Goal: Task Accomplishment & Management: Manage account settings

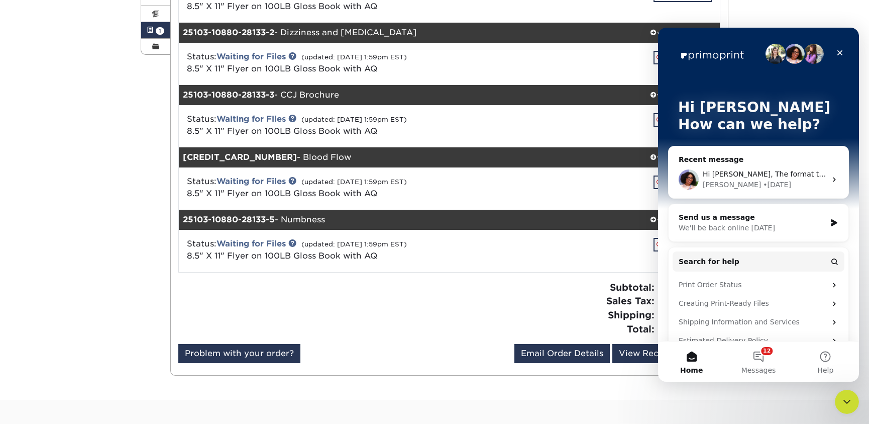
click at [763, 179] on div "• [DATE]" at bounding box center [777, 184] width 28 height 11
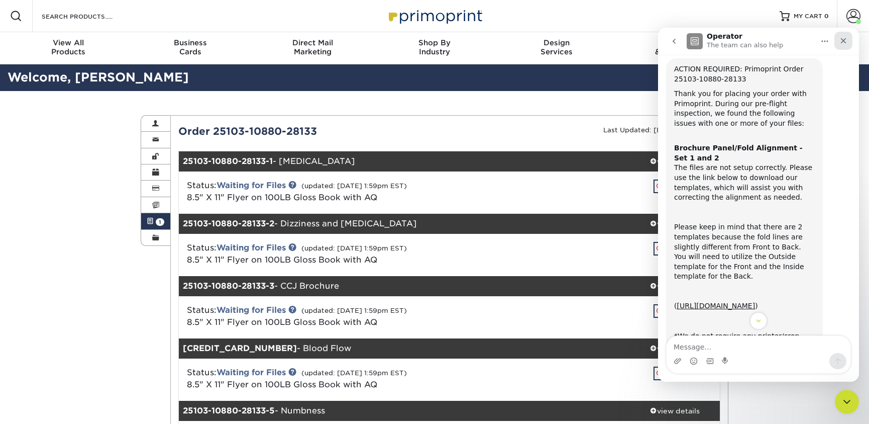
click at [846, 40] on icon "Close" at bounding box center [844, 41] width 8 height 8
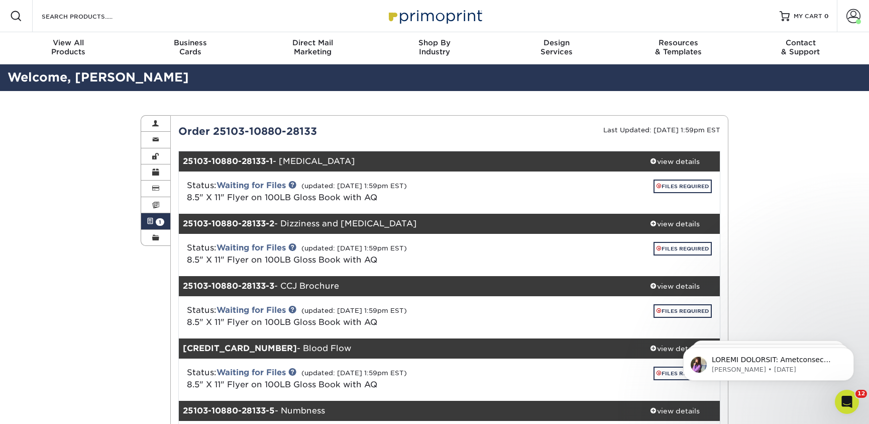
scroll to position [716, 0]
click at [842, 405] on icon "Open Intercom Messenger" at bounding box center [846, 400] width 17 height 17
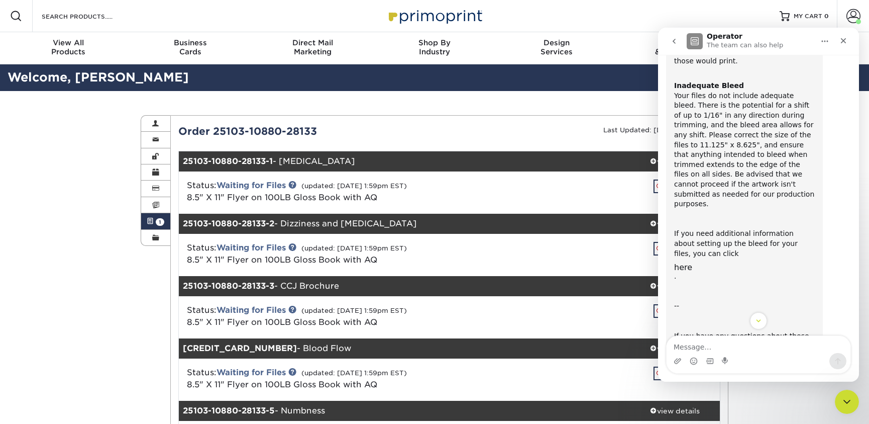
scroll to position [304, 0]
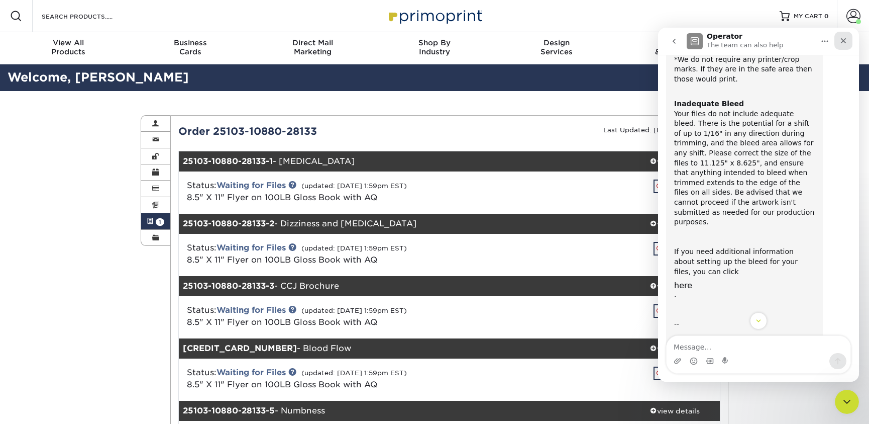
click at [843, 45] on div "Close" at bounding box center [844, 41] width 18 height 18
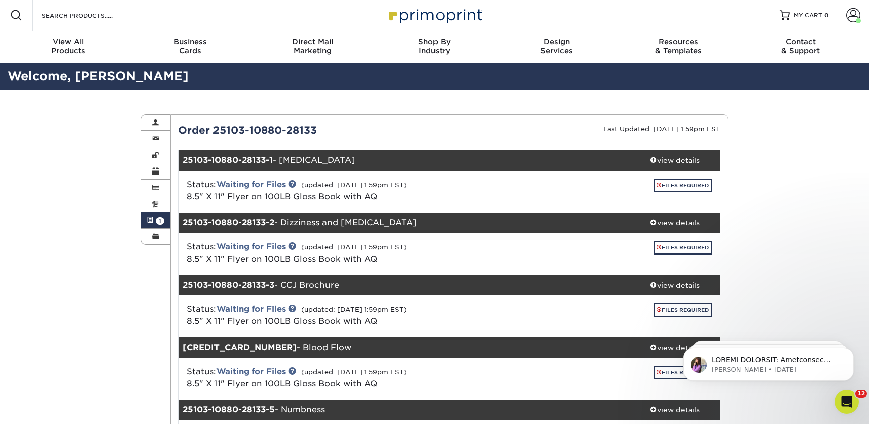
scroll to position [199, 0]
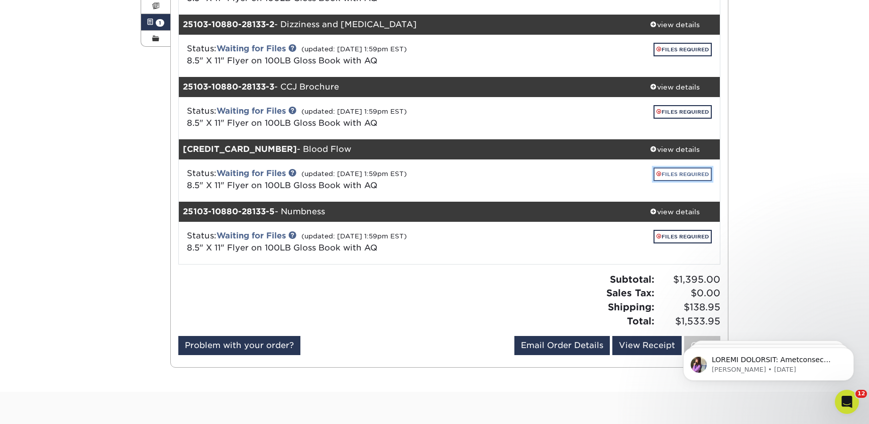
click at [664, 169] on link "FILES REQUIRED" at bounding box center [683, 174] width 58 height 14
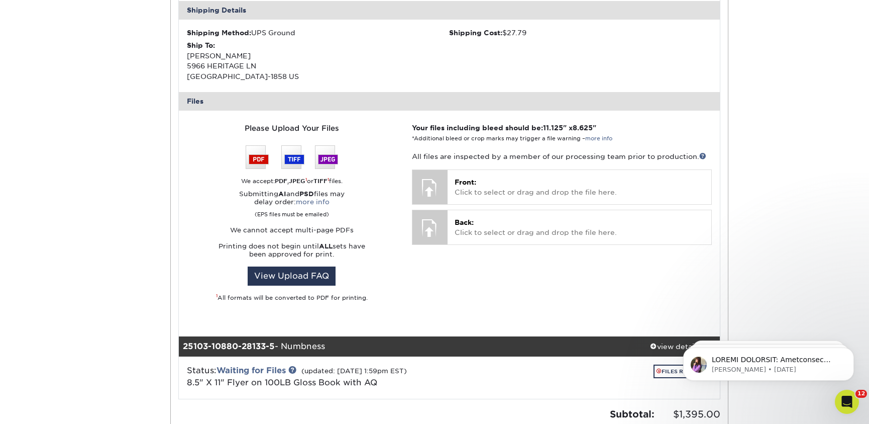
scroll to position [513, 0]
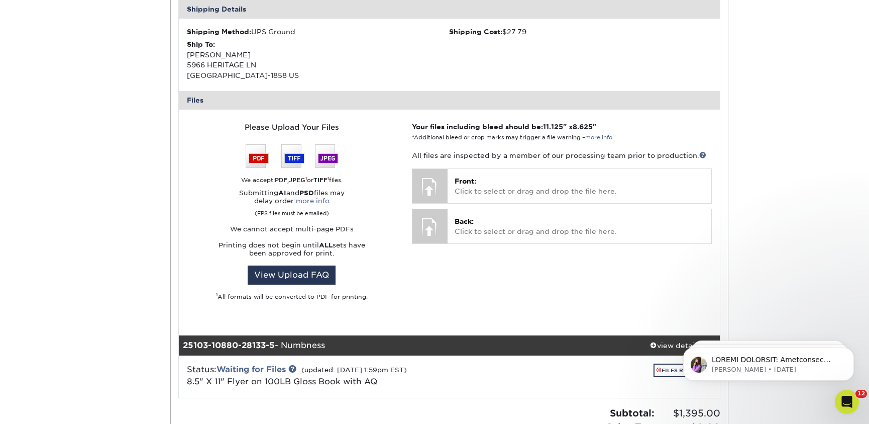
click at [781, 86] on div "Active Orders Account Overview Contact Information Change Password Address Book…" at bounding box center [434, 51] width 869 height 947
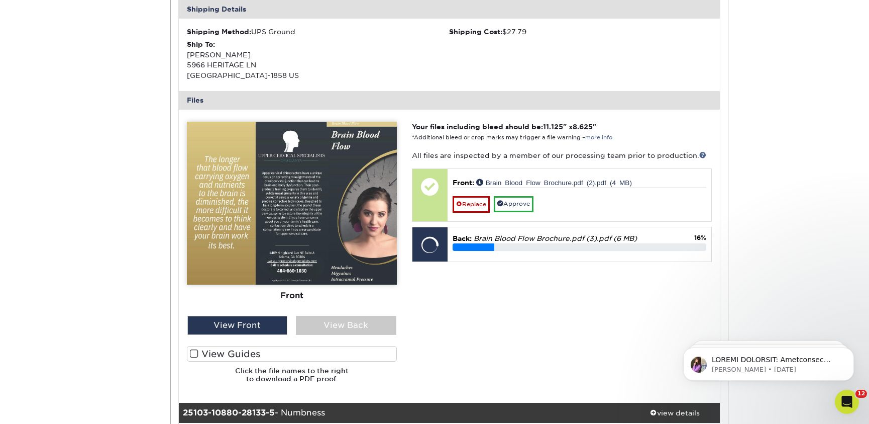
click at [112, 78] on div "Active Orders Account Overview Contact Information Change Password Address Book…" at bounding box center [434, 85] width 869 height 1015
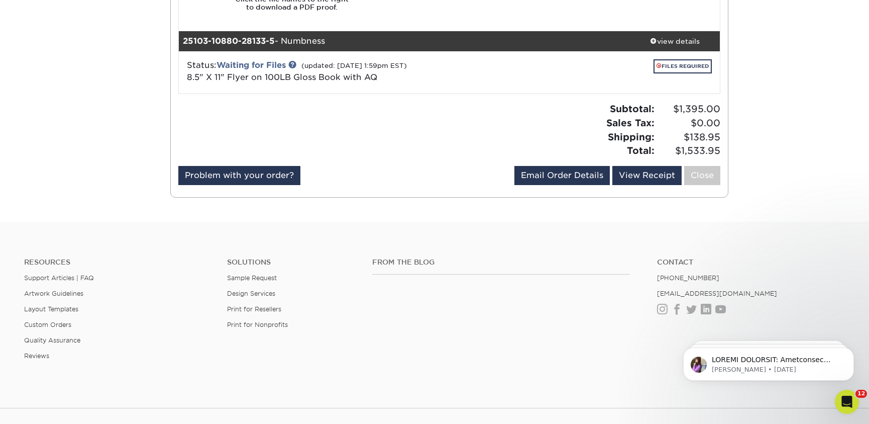
scroll to position [838, 0]
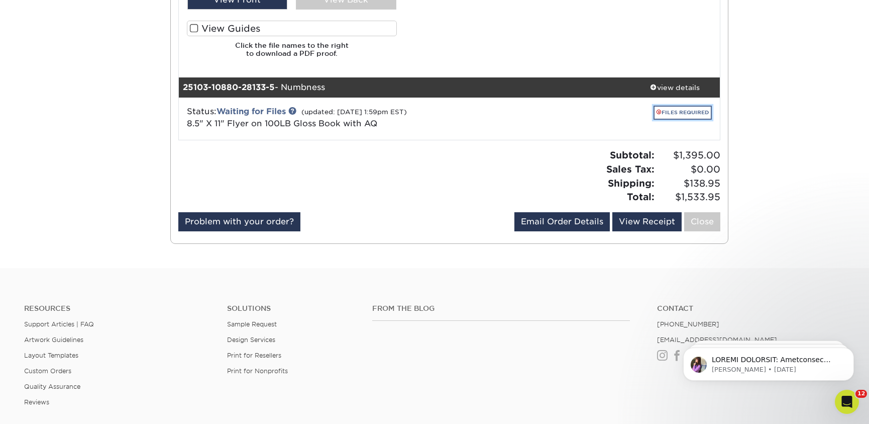
click at [681, 111] on link "FILES REQUIRED" at bounding box center [683, 113] width 58 height 14
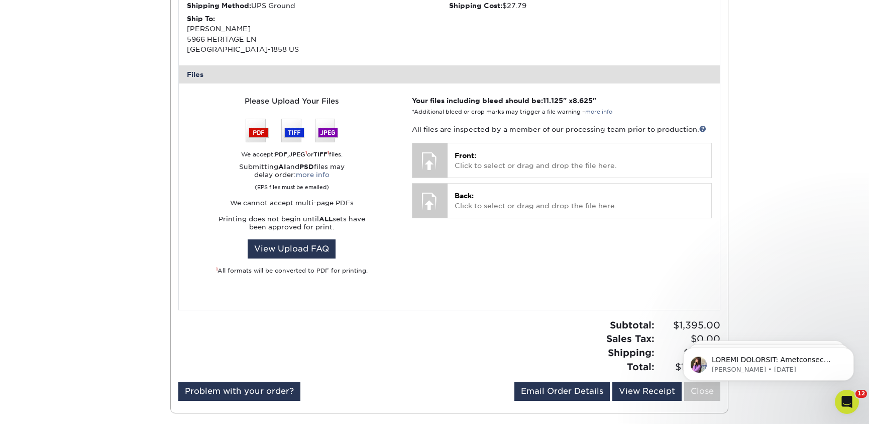
scroll to position [1045, 0]
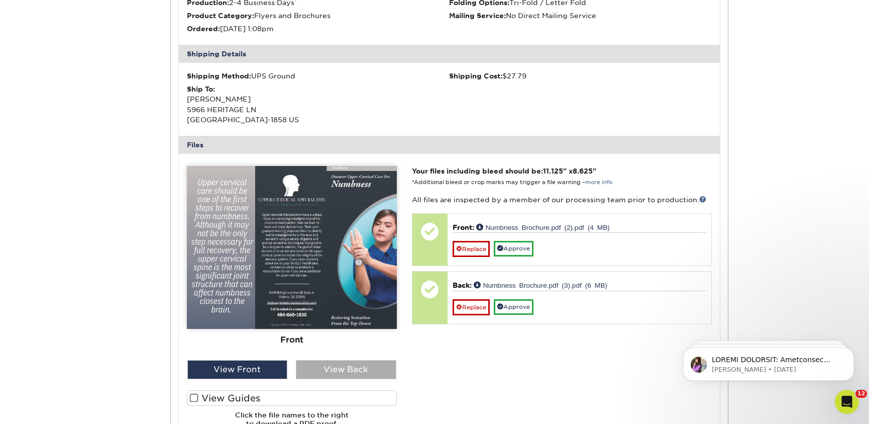
click at [358, 364] on div "View Back" at bounding box center [346, 369] width 101 height 19
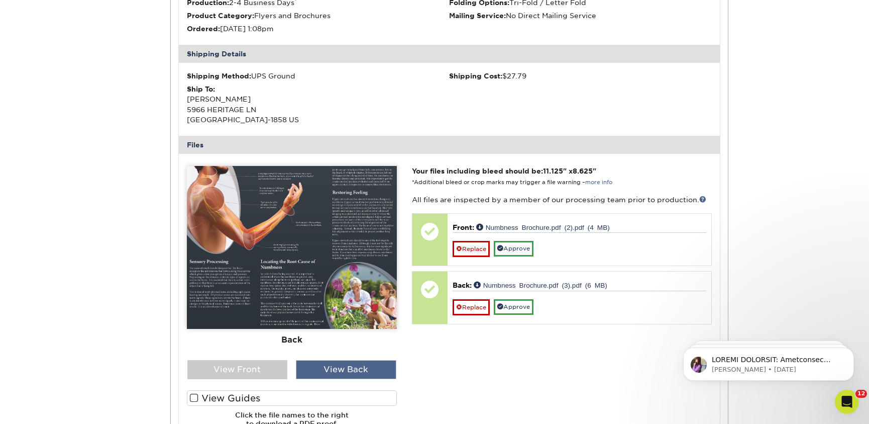
click at [323, 363] on div "View Back" at bounding box center [346, 369] width 101 height 19
click at [268, 362] on div "View Front" at bounding box center [237, 369] width 101 height 19
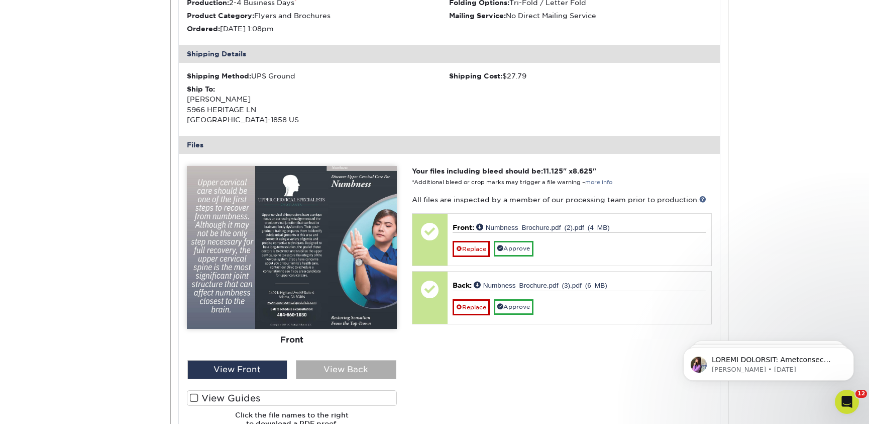
click at [311, 370] on div "View Back" at bounding box center [346, 369] width 101 height 19
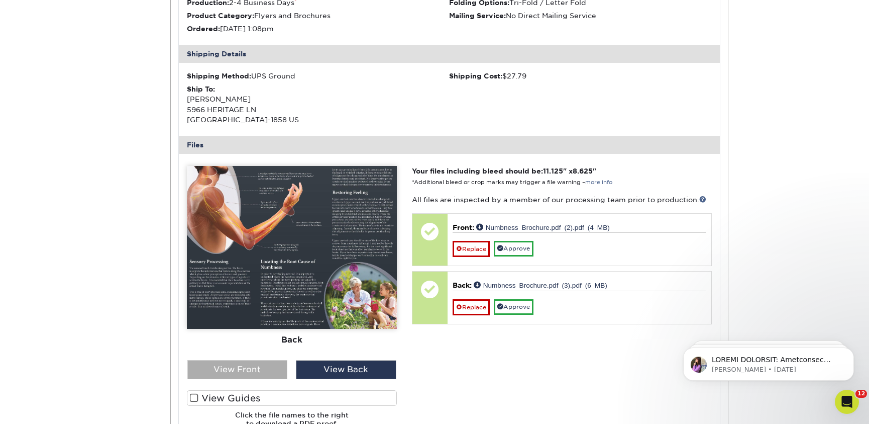
click at [257, 368] on div "View Front" at bounding box center [237, 369] width 101 height 19
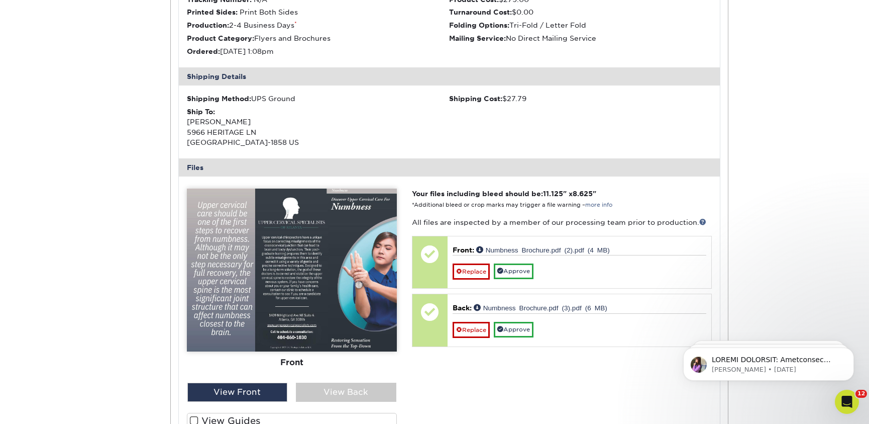
scroll to position [1143, 0]
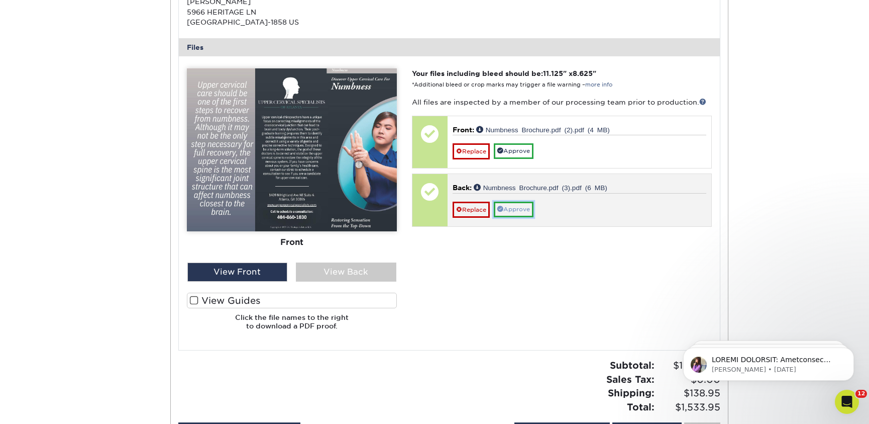
click at [511, 209] on link "Approve" at bounding box center [514, 210] width 40 height 16
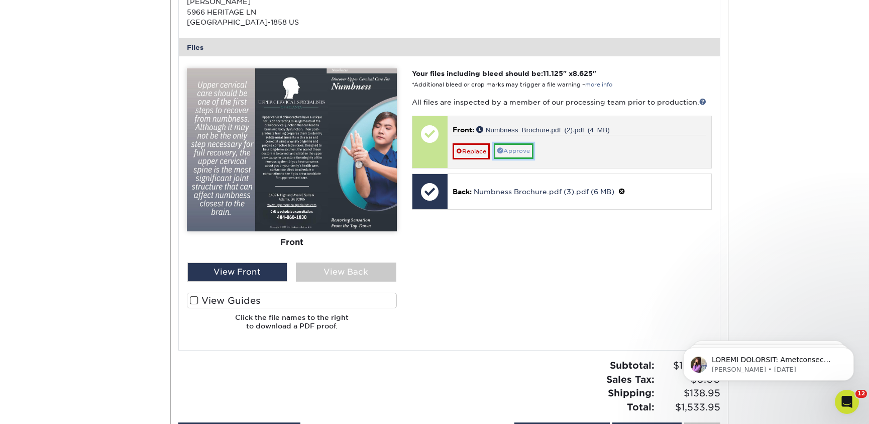
click at [508, 152] on link "Approve" at bounding box center [514, 151] width 40 height 16
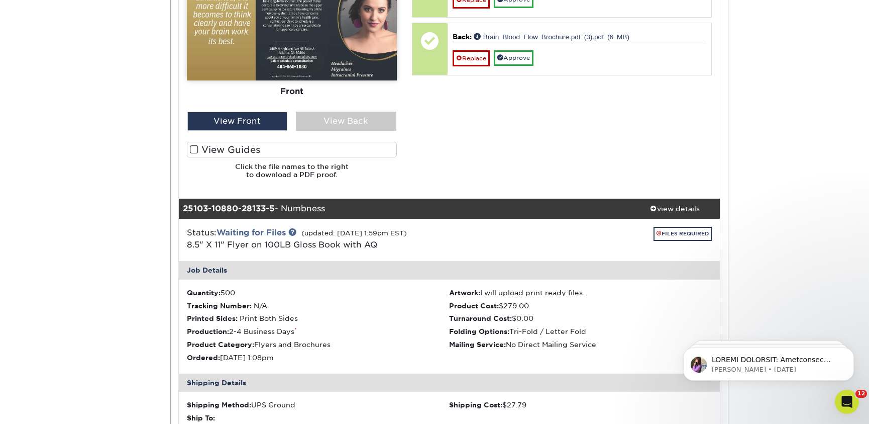
scroll to position [508, 0]
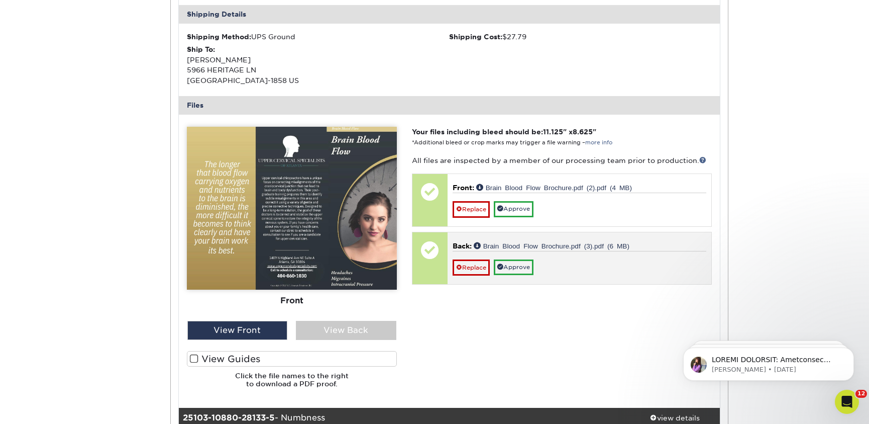
click at [519, 278] on div "Back: Brain Blood Flow Brochure.pdf (3).pdf (6 MB) Replace Approve" at bounding box center [580, 258] width 264 height 52
click at [519, 273] on link "Approve" at bounding box center [514, 267] width 40 height 16
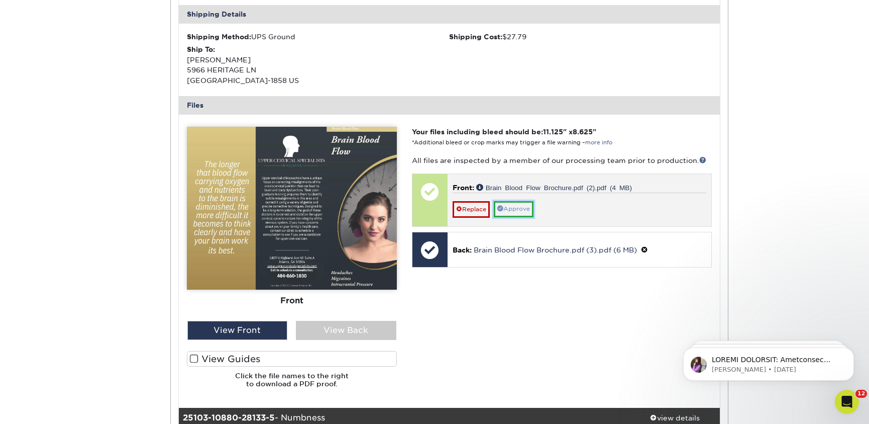
click at [519, 216] on link "Approve" at bounding box center [514, 209] width 40 height 16
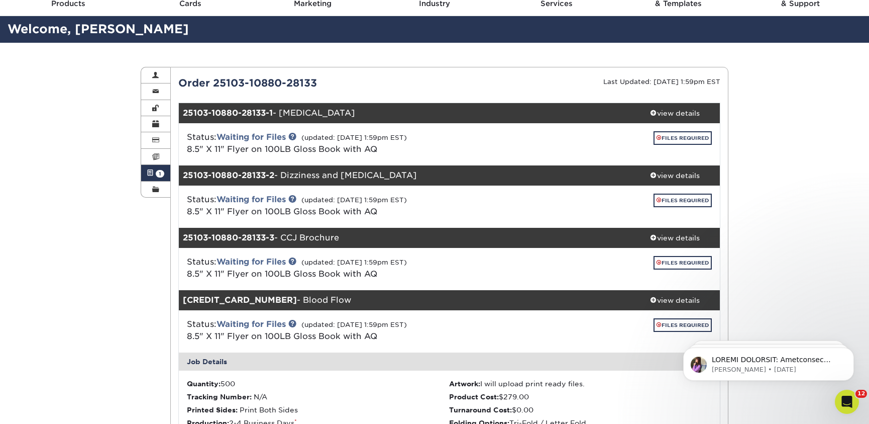
scroll to position [4, 0]
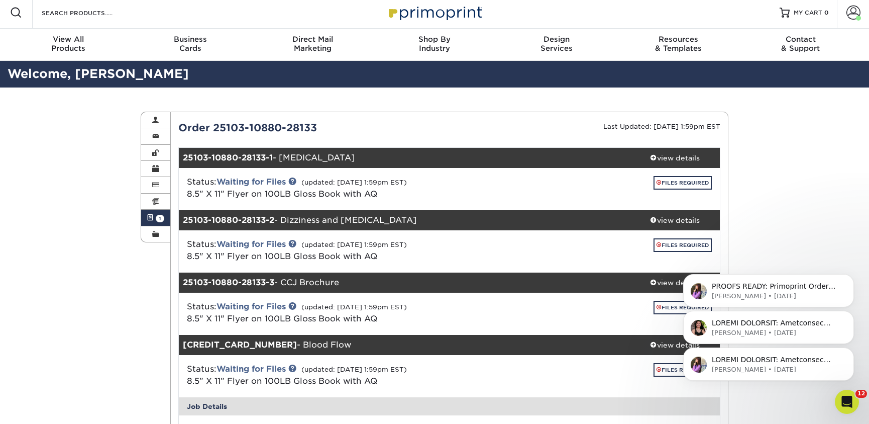
click at [679, 310] on div "[PERSON_NAME] • [DATE] [PERSON_NAME] • [DATE] PROOFS READY: Primoprint Order 23…" at bounding box center [768, 318] width 185 height 126
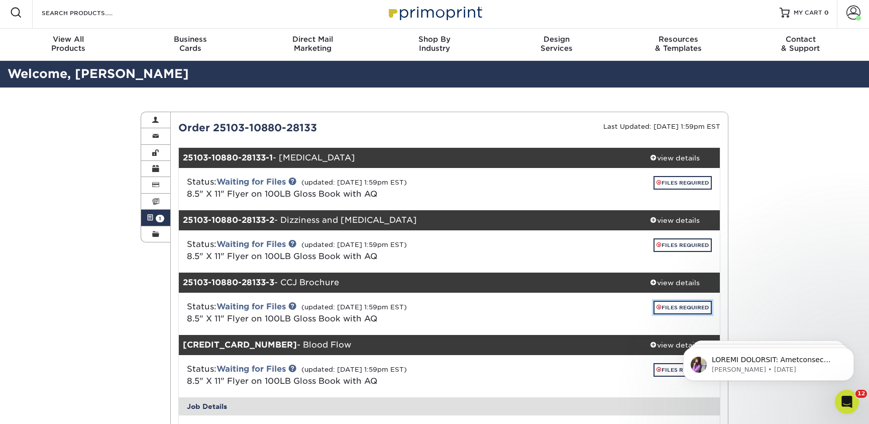
click at [674, 308] on link "FILES REQUIRED" at bounding box center [683, 308] width 58 height 14
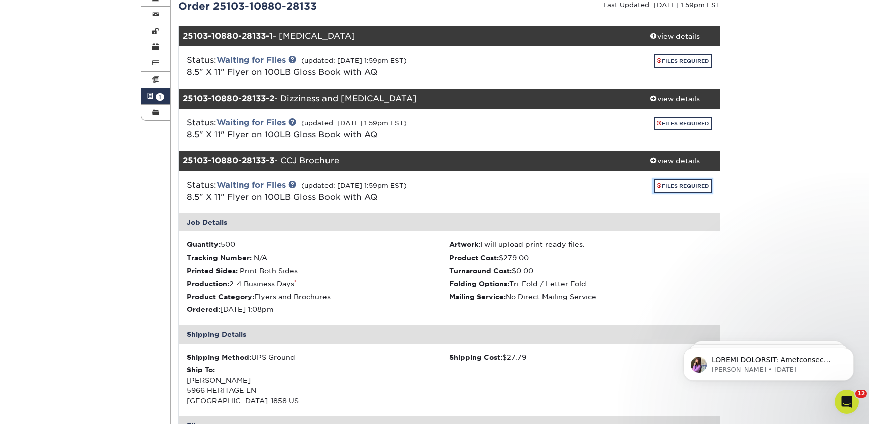
scroll to position [143, 0]
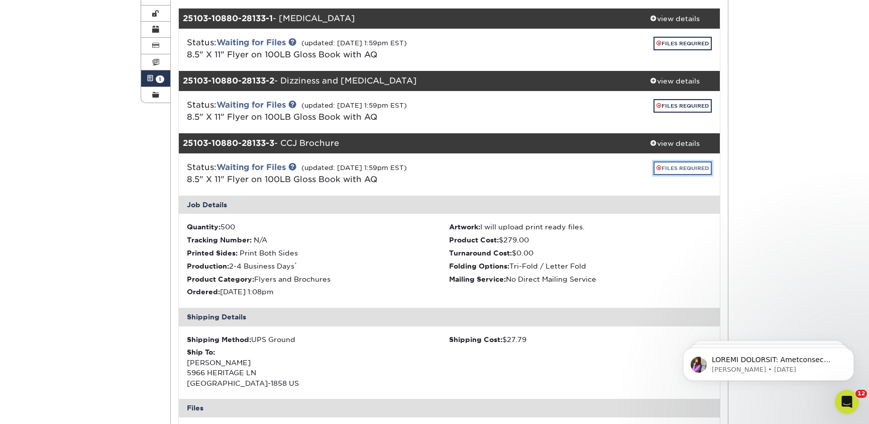
click at [665, 169] on link "FILES REQUIRED" at bounding box center [683, 168] width 58 height 14
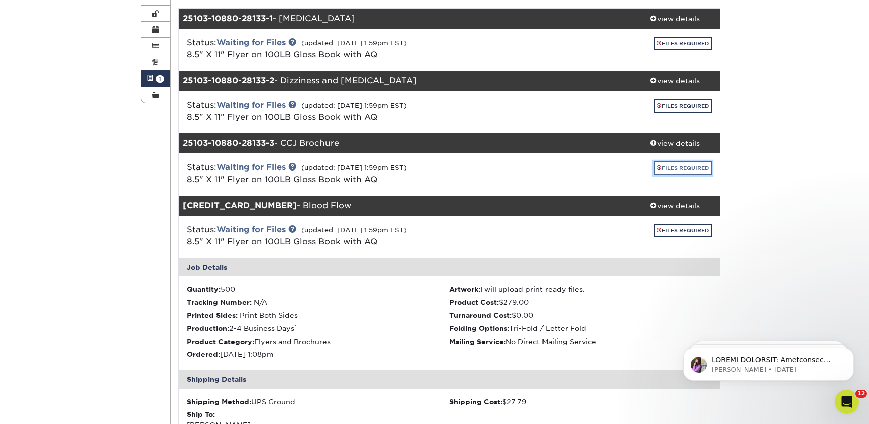
click at [665, 169] on link "FILES REQUIRED" at bounding box center [683, 168] width 58 height 14
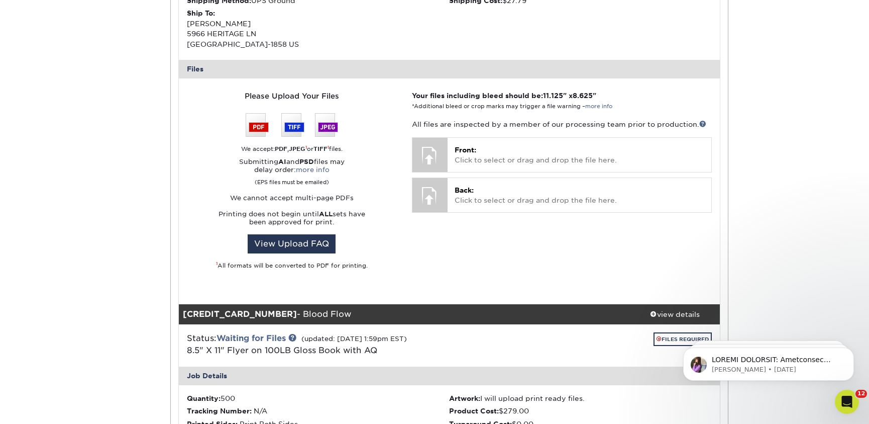
scroll to position [516, 0]
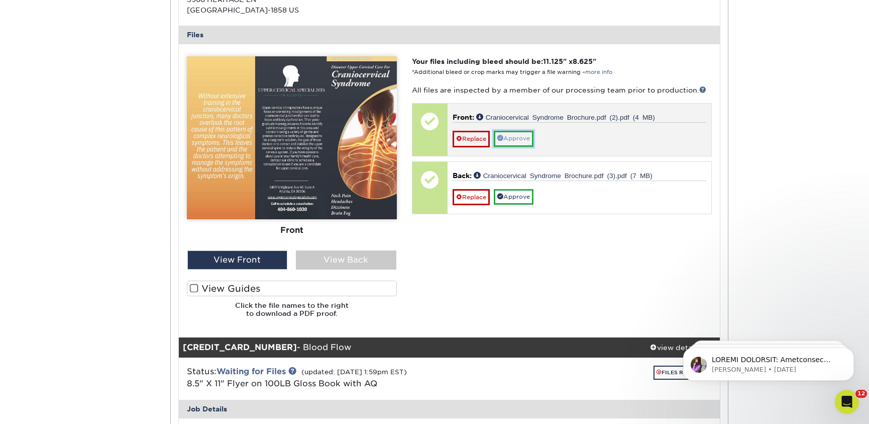
click at [521, 144] on link "Approve" at bounding box center [514, 139] width 40 height 16
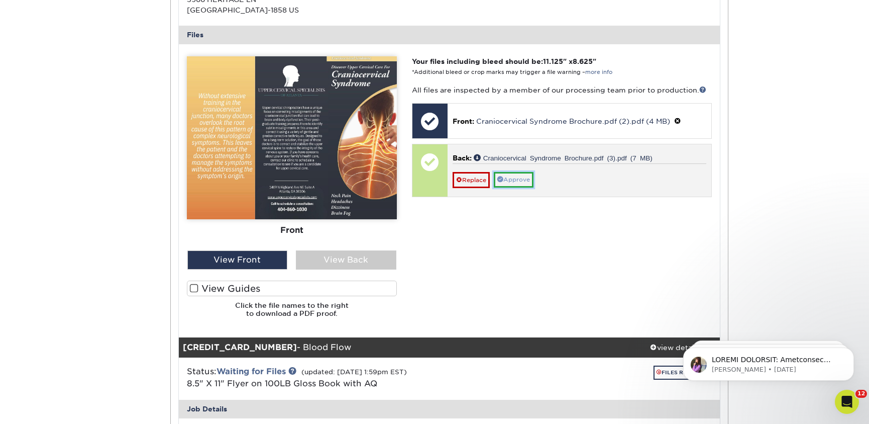
click at [512, 175] on link "Approve" at bounding box center [514, 180] width 40 height 16
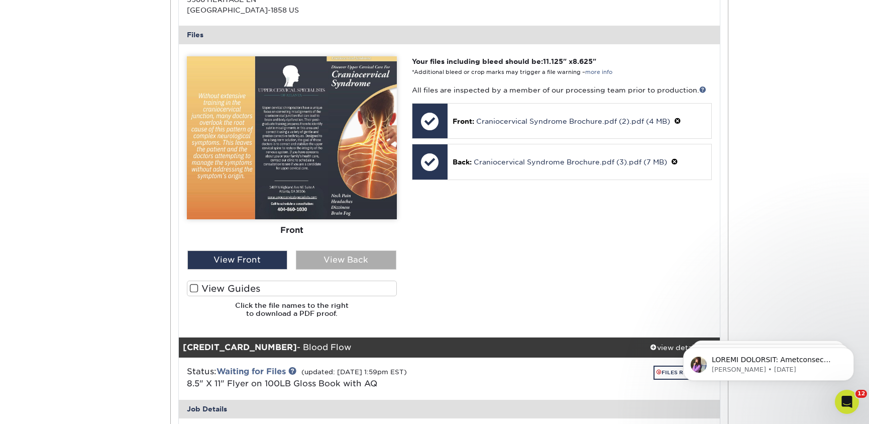
click at [362, 253] on div "View Back" at bounding box center [346, 259] width 101 height 19
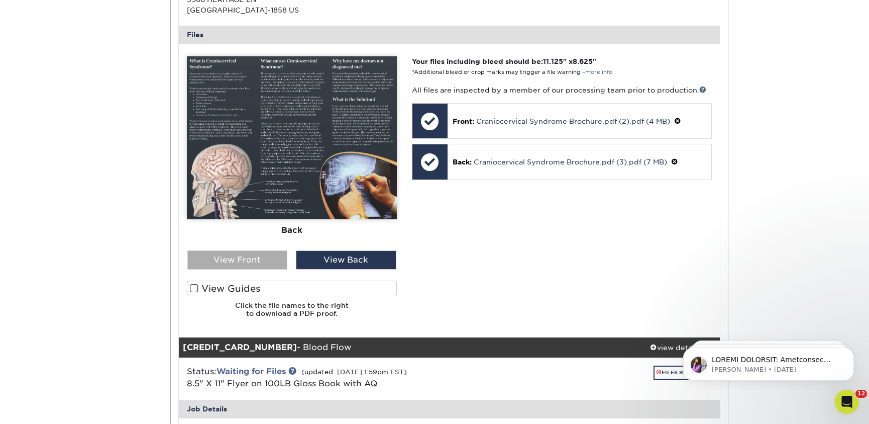
click at [256, 251] on div "View Front" at bounding box center [237, 259] width 101 height 19
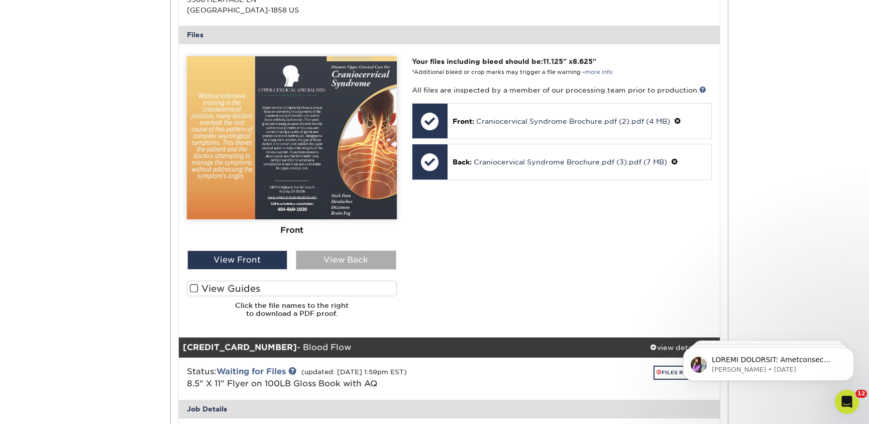
click at [309, 261] on div "View Back" at bounding box center [346, 259] width 101 height 19
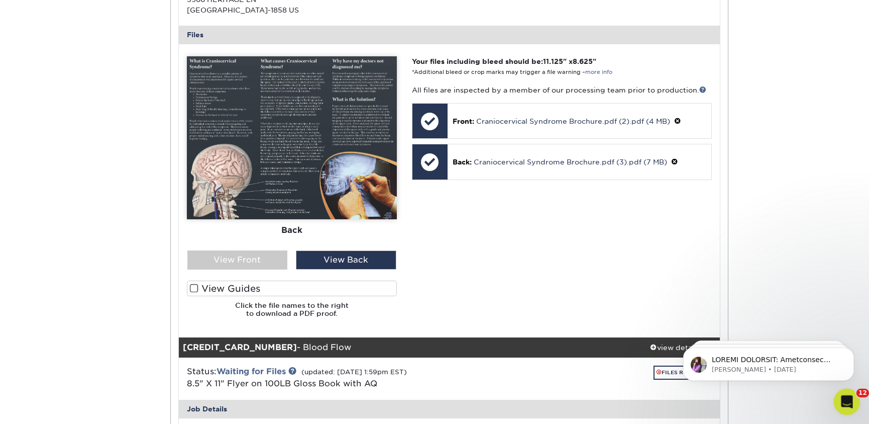
click at [840, 402] on icon "Open Intercom Messenger" at bounding box center [846, 400] width 17 height 17
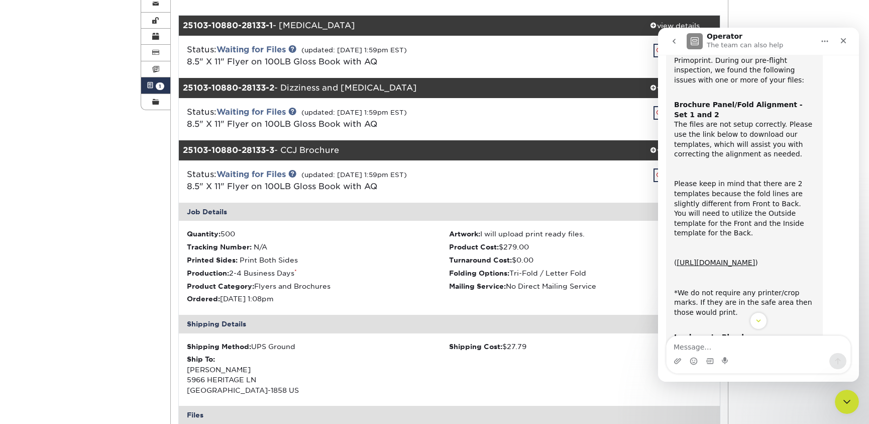
scroll to position [0, 0]
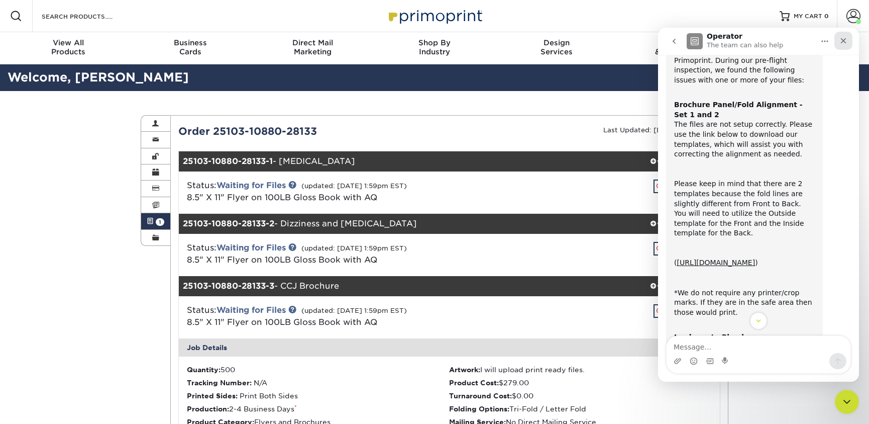
drag, startPoint x: 845, startPoint y: 40, endPoint x: 1438, endPoint y: 117, distance: 597.9
click at [845, 40] on icon "Close" at bounding box center [844, 41] width 8 height 8
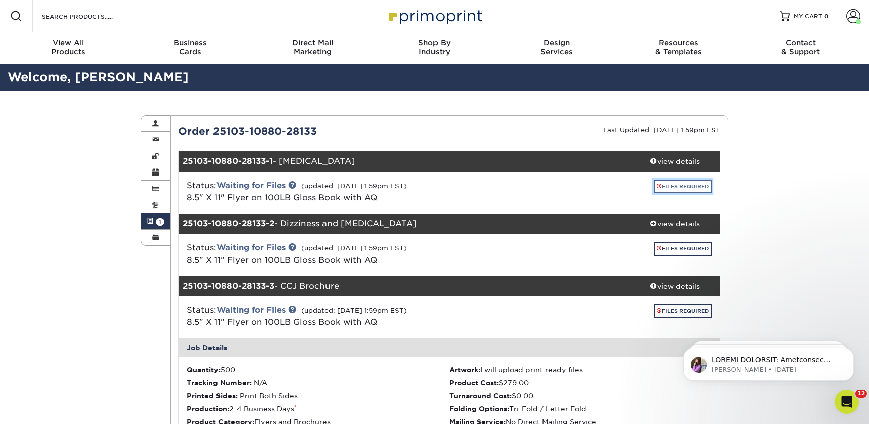
click at [674, 184] on link "FILES REQUIRED" at bounding box center [683, 186] width 58 height 14
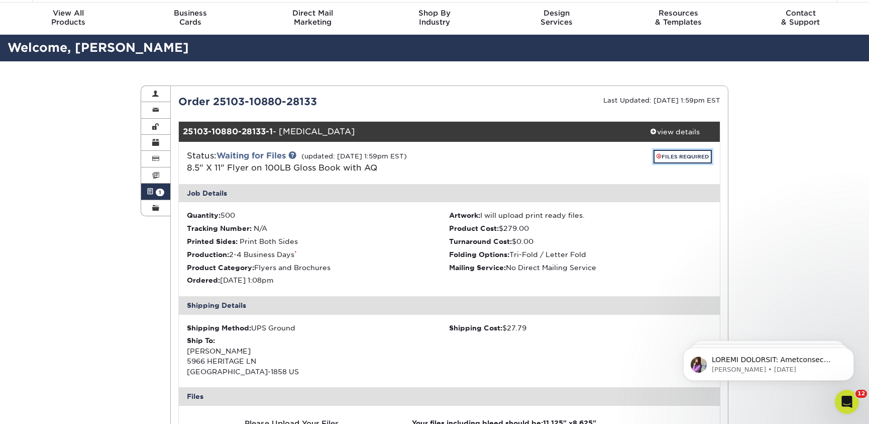
scroll to position [39, 0]
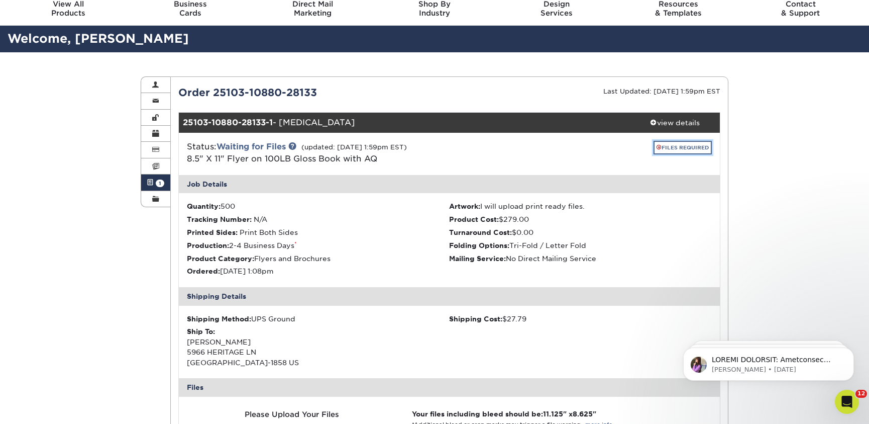
click at [670, 148] on link "FILES REQUIRED" at bounding box center [683, 148] width 58 height 14
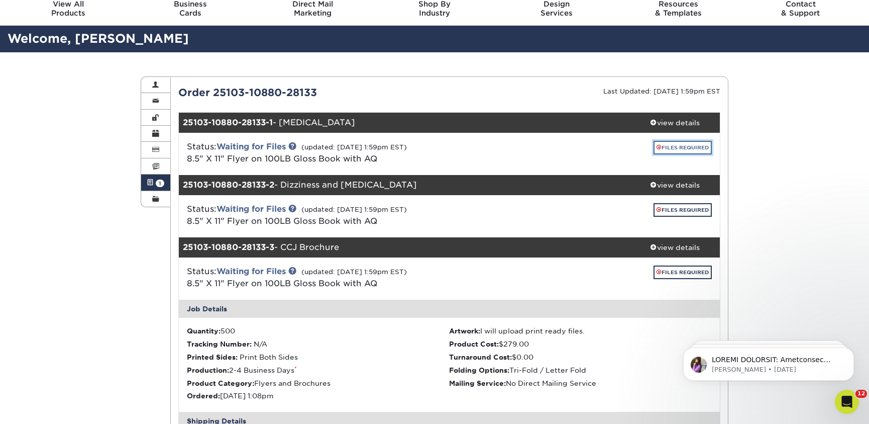
click at [669, 149] on link "FILES REQUIRED" at bounding box center [683, 148] width 58 height 14
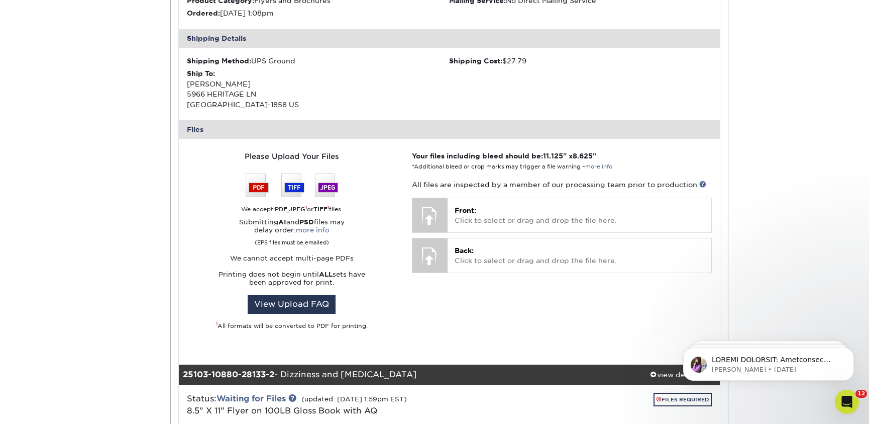
scroll to position [293, 0]
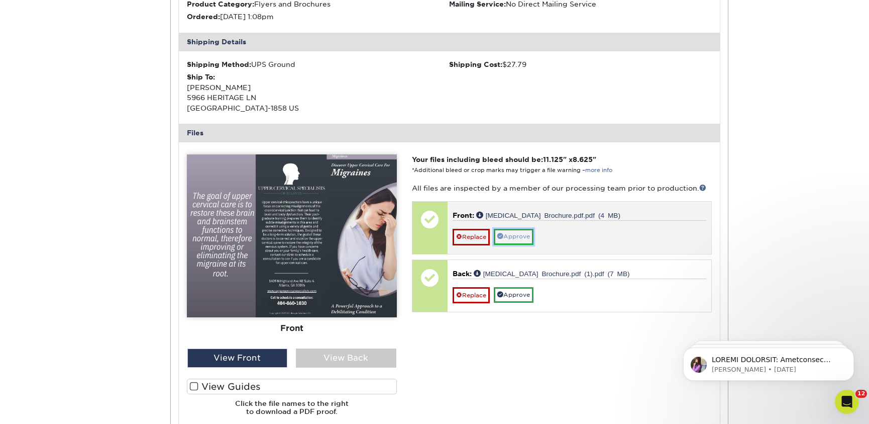
click at [516, 239] on link "Approve" at bounding box center [514, 237] width 40 height 16
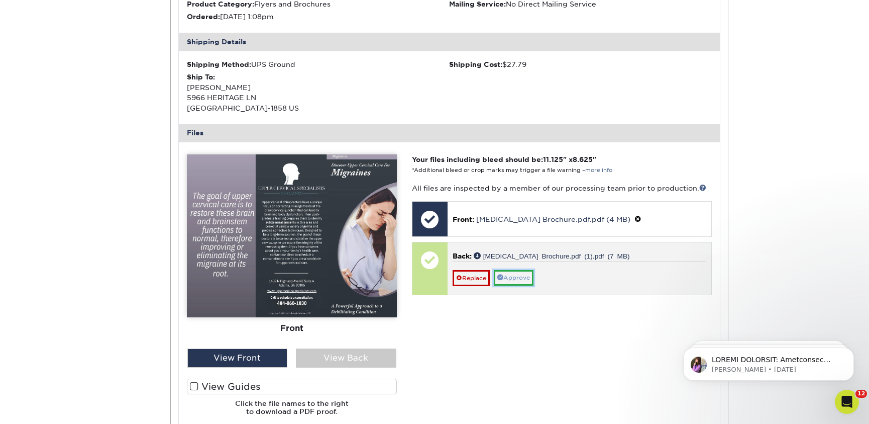
click at [519, 271] on link "Approve" at bounding box center [514, 278] width 40 height 16
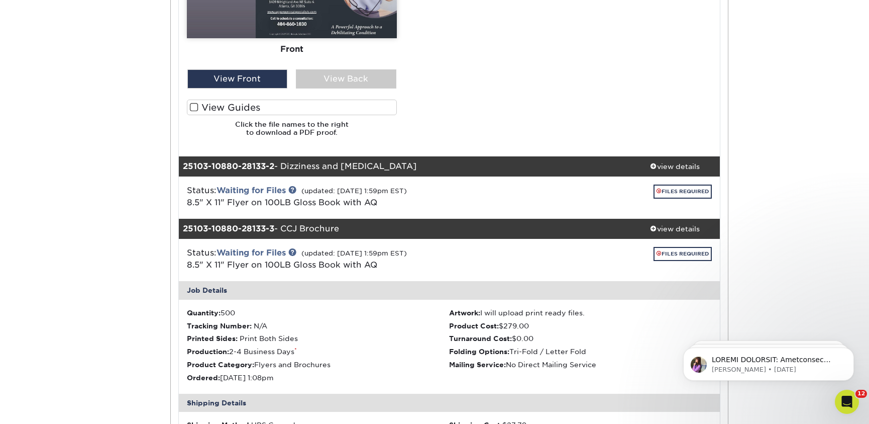
scroll to position [576, 0]
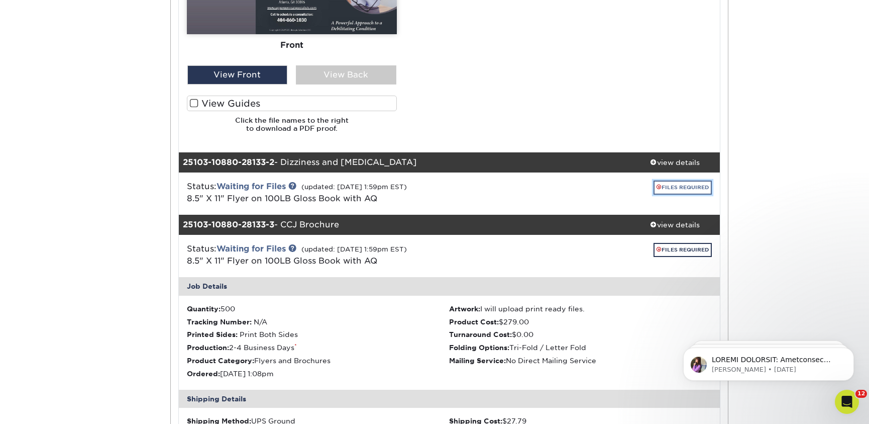
click at [678, 184] on link "FILES REQUIRED" at bounding box center [683, 187] width 58 height 14
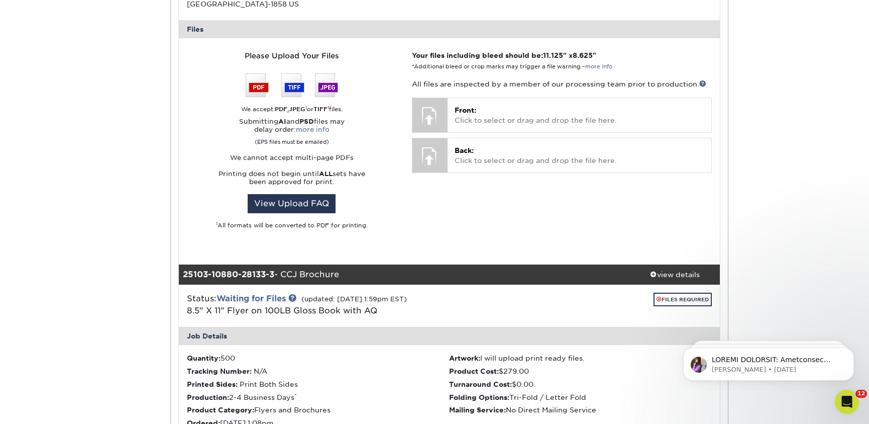
scroll to position [967, 0]
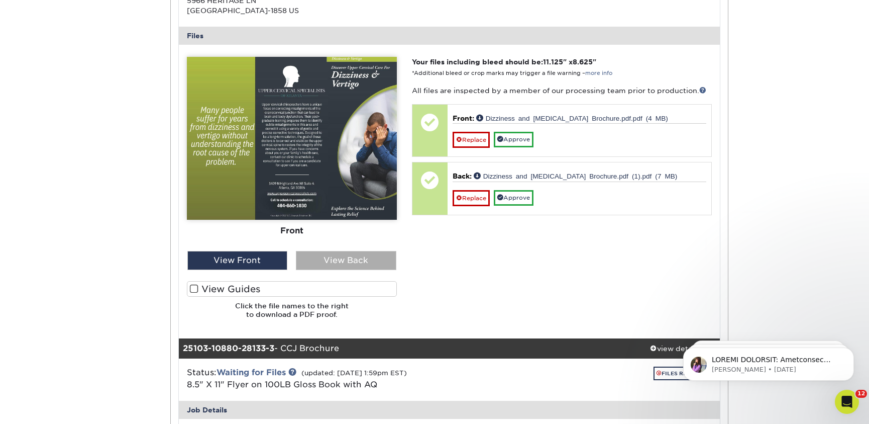
click at [339, 254] on div "View Back" at bounding box center [346, 260] width 101 height 19
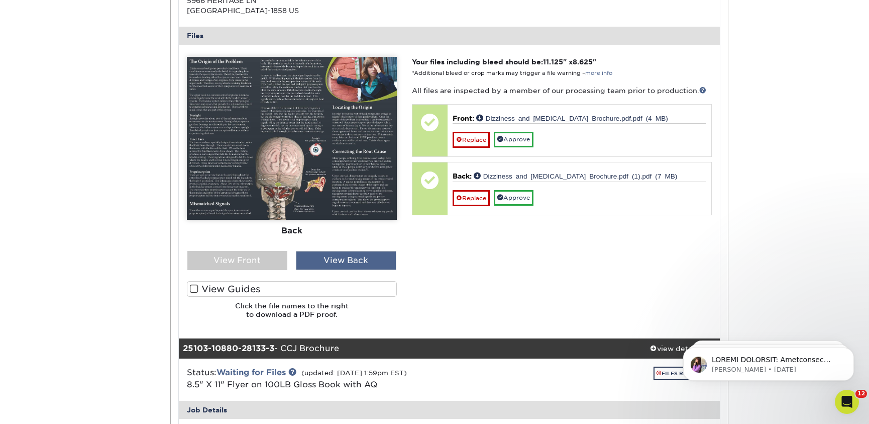
click at [339, 254] on div "View Back" at bounding box center [346, 260] width 101 height 19
click at [264, 259] on div "View Front" at bounding box center [237, 260] width 101 height 19
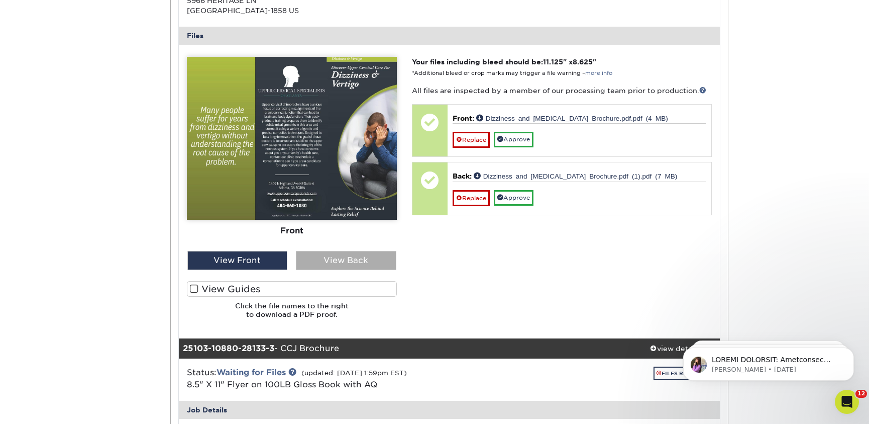
click at [321, 260] on div "View Back" at bounding box center [346, 260] width 101 height 19
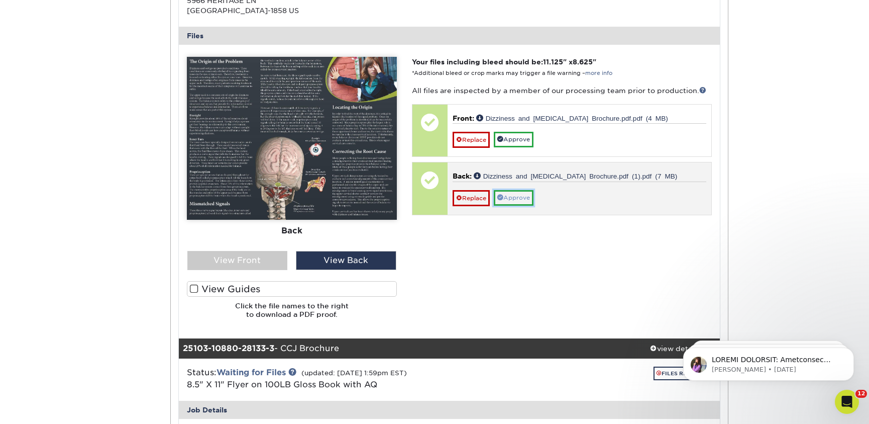
click at [505, 197] on link "Approve" at bounding box center [514, 198] width 40 height 16
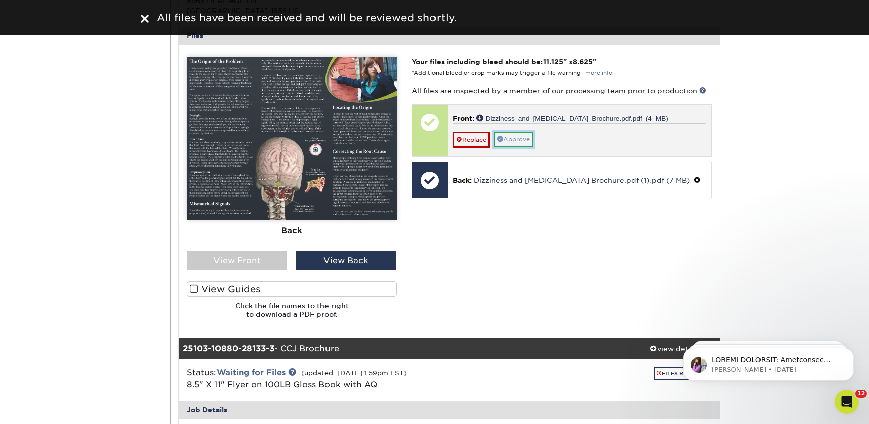
click at [519, 141] on link "Approve" at bounding box center [514, 140] width 40 height 16
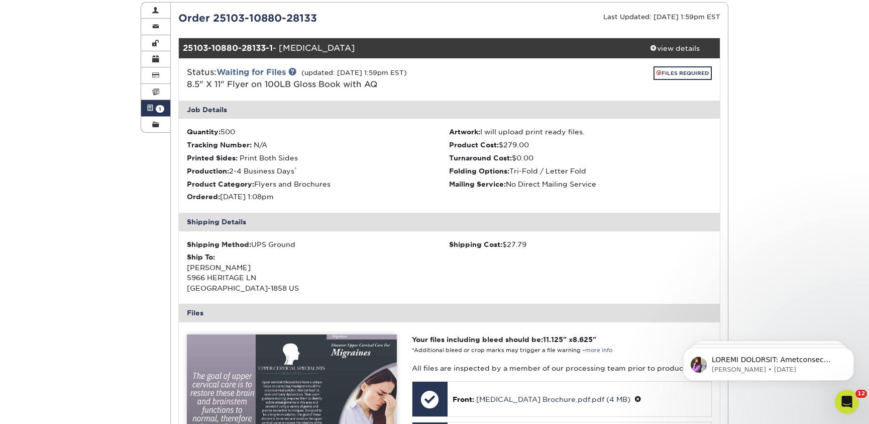
scroll to position [0, 0]
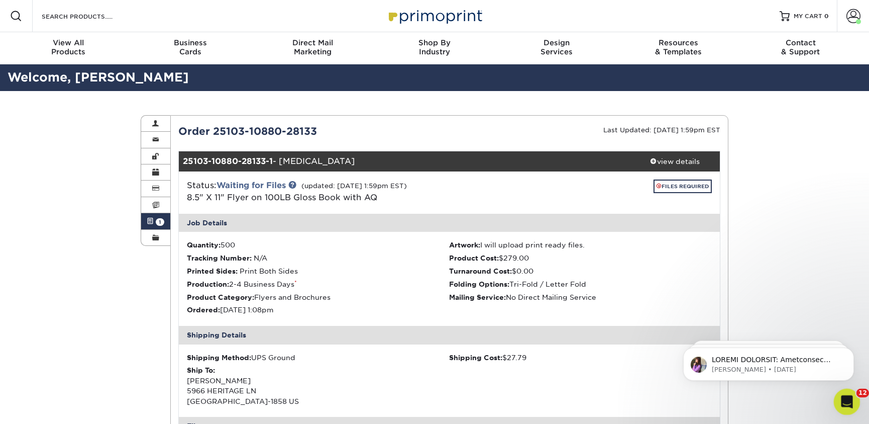
click at [850, 407] on div "Open Intercom Messenger" at bounding box center [845, 399] width 33 height 33
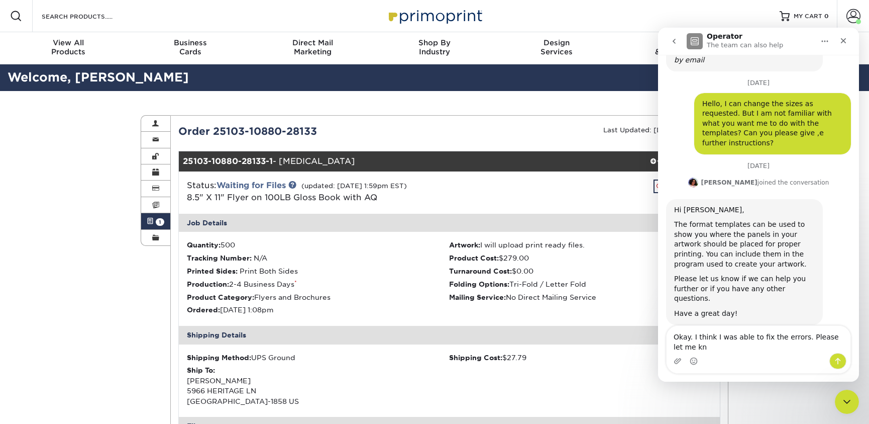
scroll to position [726, 0]
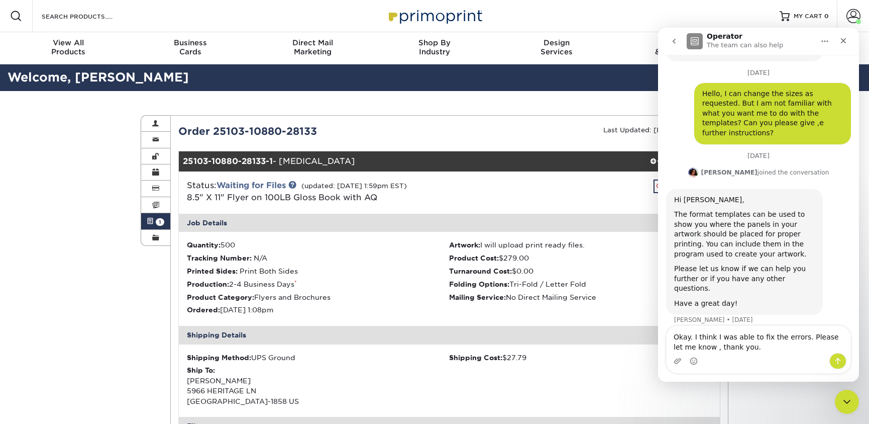
type textarea "Okay. I think I was able to fix the errors. Please let me know , thank you."
click at [838, 357] on icon "Send a message…" at bounding box center [838, 361] width 8 height 8
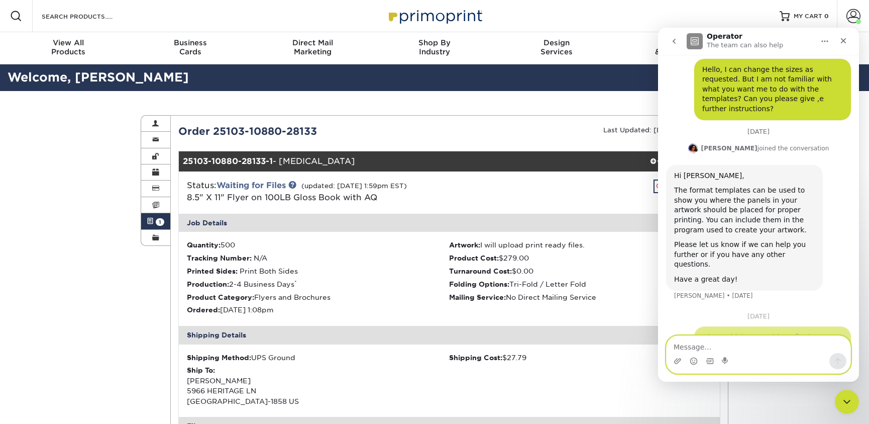
scroll to position [769, 0]
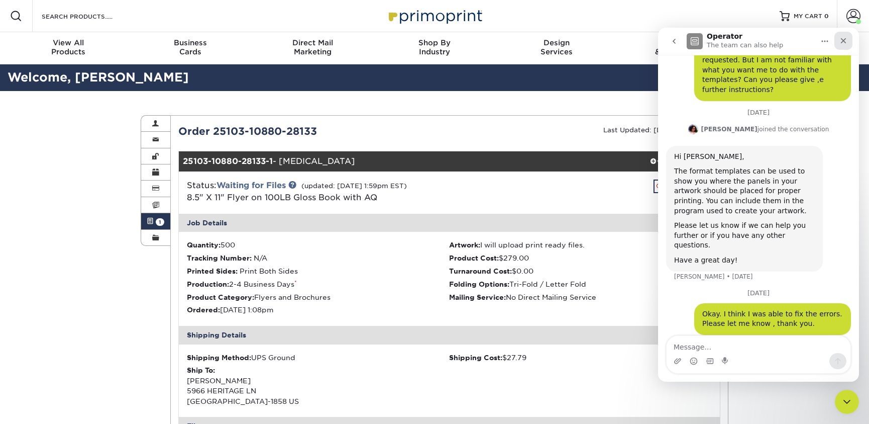
click at [847, 42] on icon "Close" at bounding box center [844, 41] width 8 height 8
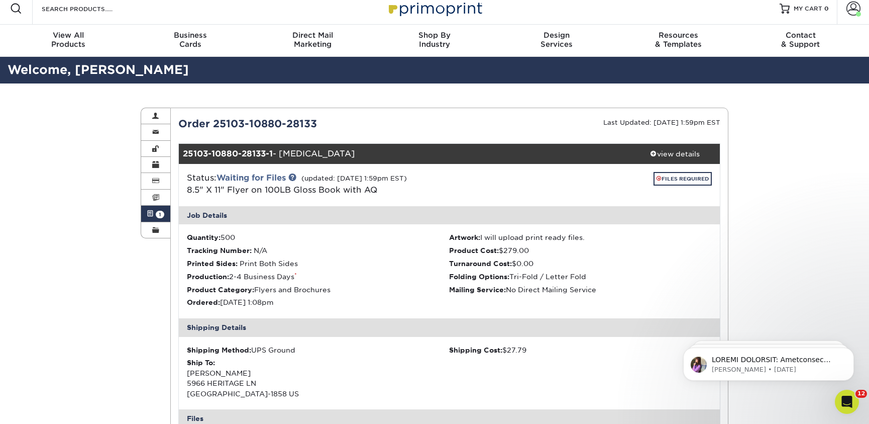
scroll to position [0, 0]
